Goal: Information Seeking & Learning: Understand process/instructions

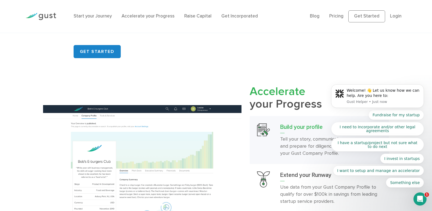
click at [385, 16] on body "Welcome! 👋 Let us know how we can help. Are you here to: Gust Helper • Just now…" at bounding box center [377, 97] width 105 height 193
click at [393, 17] on body "Welcome! 👋 Let us know how we can help. Are you here to: Gust Helper • Just now…" at bounding box center [377, 97] width 105 height 193
click at [394, 14] on body "Welcome! 👋 Let us know how we can help. Are you here to: Gust Helper • Just now…" at bounding box center [377, 97] width 105 height 193
click at [391, 18] on body "Welcome! 👋 Let us know how we can help. Are you here to: Gust Helper • Just now…" at bounding box center [377, 97] width 105 height 193
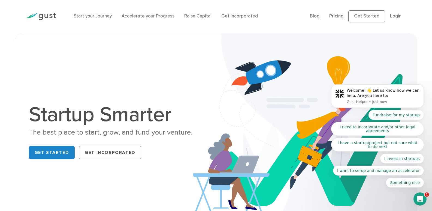
click at [400, 16] on body "Welcome! 👋 Let us know how we can help. Are you here to: Gust Helper • Just now…" at bounding box center [377, 97] width 105 height 193
click at [397, 16] on body "Welcome! 👋 Let us know how we can help. Are you here to: Gust Helper • Just now…" at bounding box center [377, 97] width 105 height 193
click at [368, 15] on body "Welcome! 👋 Let us know how we can help. Are you here to: Gust Helper • Just now…" at bounding box center [377, 97] width 105 height 193
click at [395, 16] on body "Welcome! 👋 Let us know how we can help. Are you here to: Gust Helper • Just now…" at bounding box center [377, 97] width 105 height 193
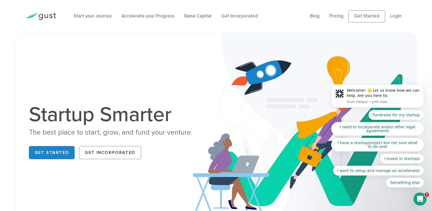
click at [378, 14] on body "Welcome! 👋 Let us know how we can help. Are you here to: Gust Helper • Just now…" at bounding box center [377, 97] width 105 height 193
